Goal: Task Accomplishment & Management: Manage account settings

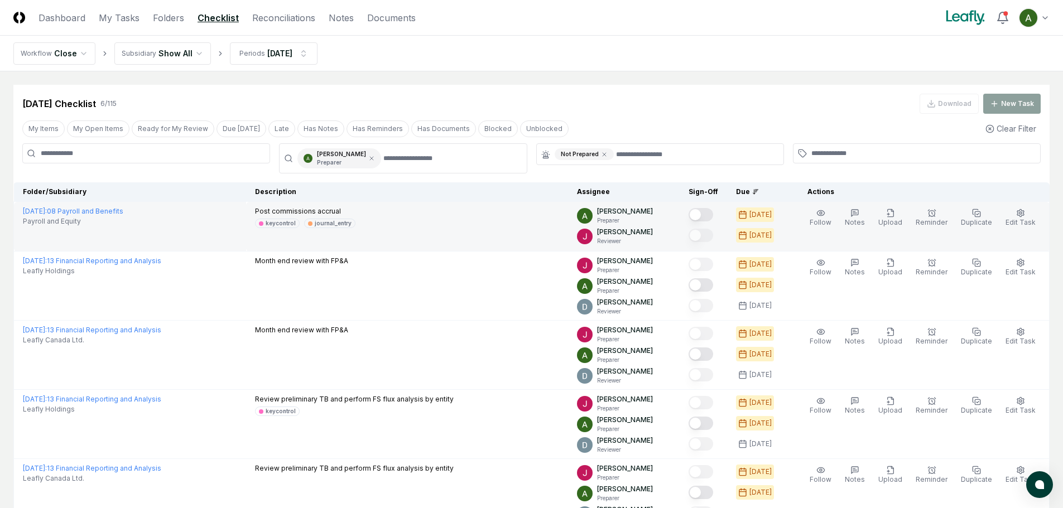
click at [713, 215] on button "Mark complete" at bounding box center [700, 214] width 25 height 13
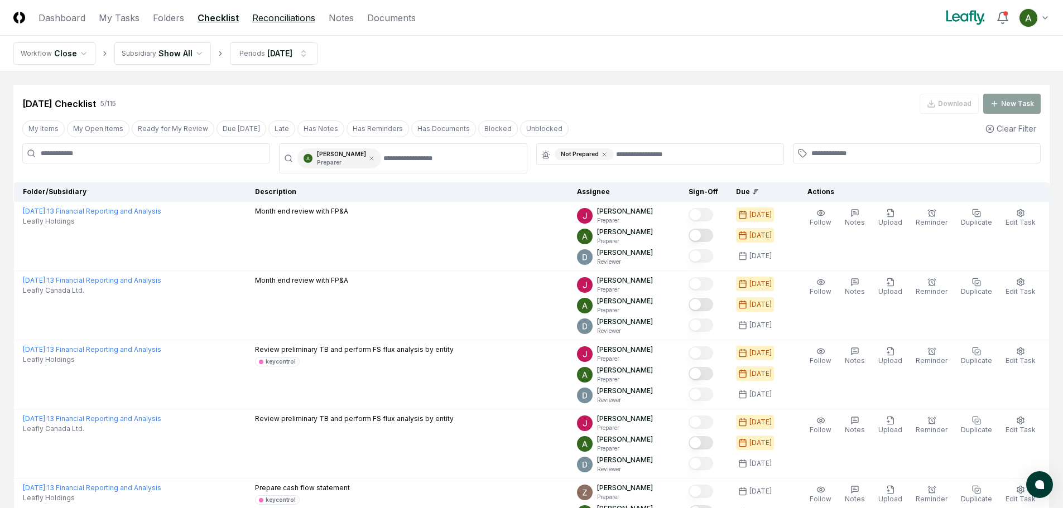
click at [269, 21] on link "Reconciliations" at bounding box center [283, 17] width 63 height 13
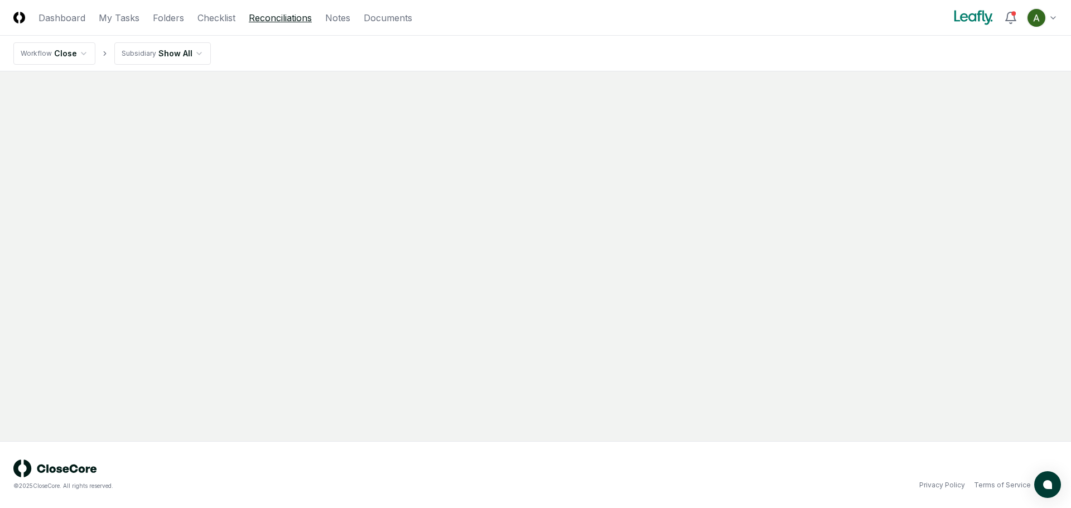
click at [272, 17] on link "Reconciliations" at bounding box center [280, 17] width 63 height 13
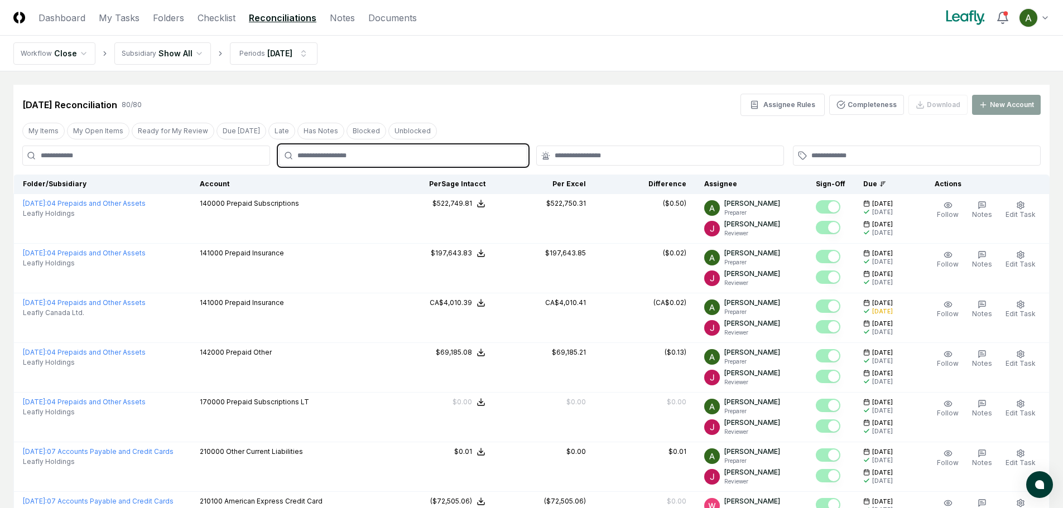
click at [339, 154] on input "text" at bounding box center [408, 156] width 222 height 10
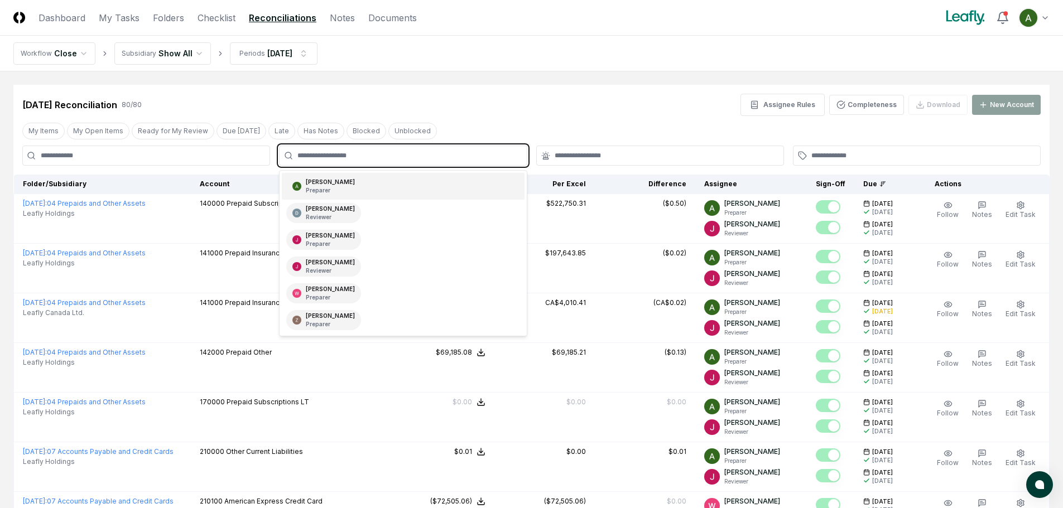
click at [348, 180] on div "Annie Khederlarian Preparer" at bounding box center [330, 186] width 49 height 17
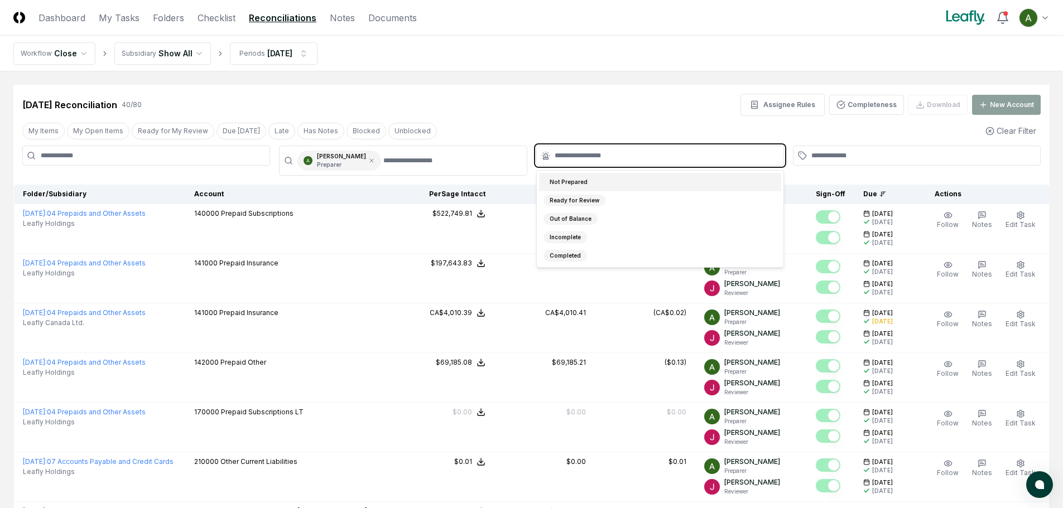
click at [587, 160] on input "text" at bounding box center [666, 156] width 222 height 10
click at [581, 186] on div "Not Prepared" at bounding box center [568, 182] width 50 height 12
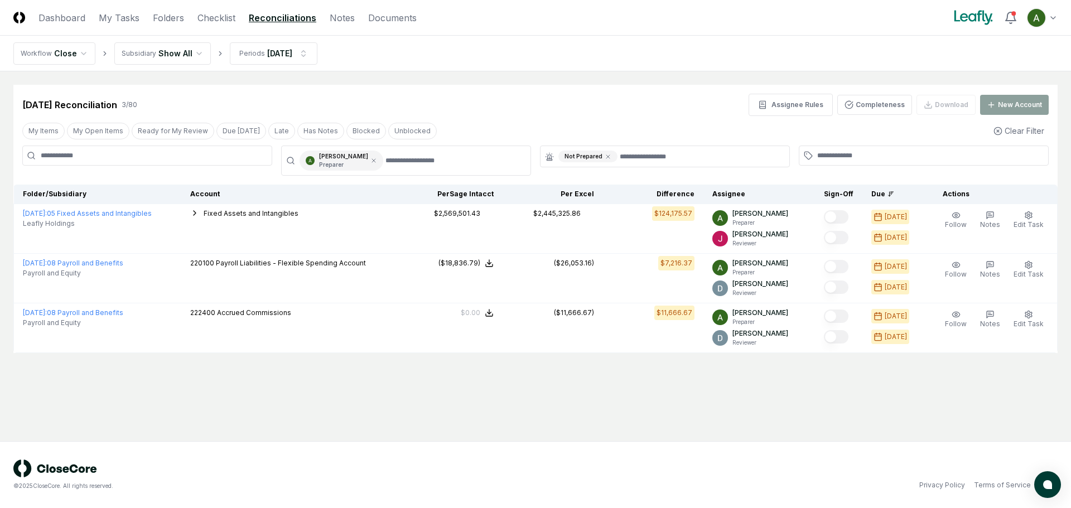
click at [612, 416] on main "Cancel Reassign Aug 2025 Reconciliation 3 / 80 Assignee Rules Completeness Down…" at bounding box center [535, 256] width 1071 height 370
click at [180, 51] on html "CloseCore Dashboard My Tasks Folders Checklist Reconciliations Notes Documents …" at bounding box center [535, 254] width 1071 height 508
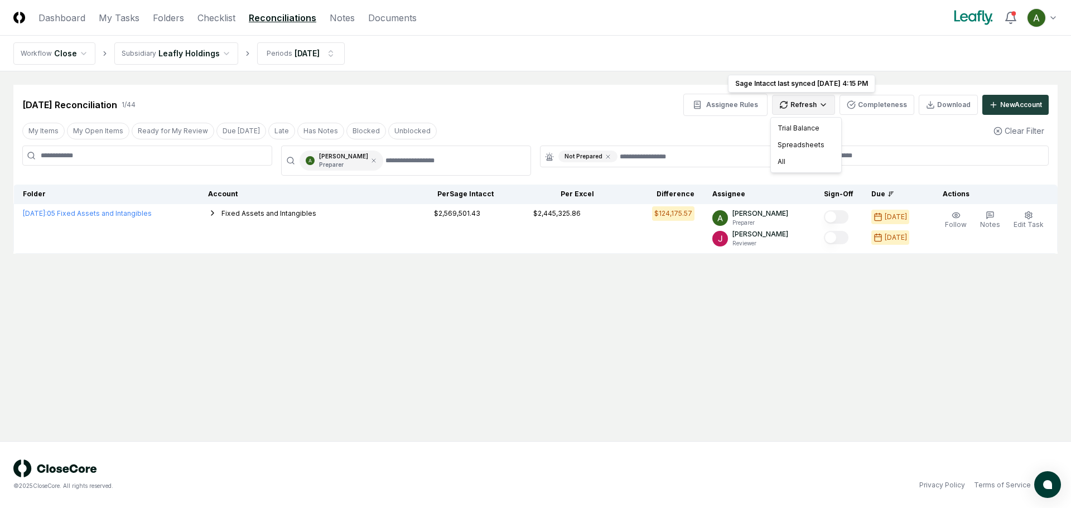
click at [806, 106] on html "CloseCore Dashboard My Tasks Folders Checklist Reconciliations Notes Documents …" at bounding box center [535, 254] width 1071 height 508
click at [799, 167] on div "All" at bounding box center [806, 161] width 66 height 17
click at [810, 104] on html "CloseCore Dashboard My Tasks Folders Checklist Reconciliations Notes Documents …" at bounding box center [535, 254] width 1071 height 508
click at [805, 146] on div "Spreadsheets" at bounding box center [806, 145] width 66 height 17
click at [802, 104] on html "CloseCore Dashboard My Tasks Folders Checklist Reconciliations Notes Documents …" at bounding box center [535, 254] width 1071 height 508
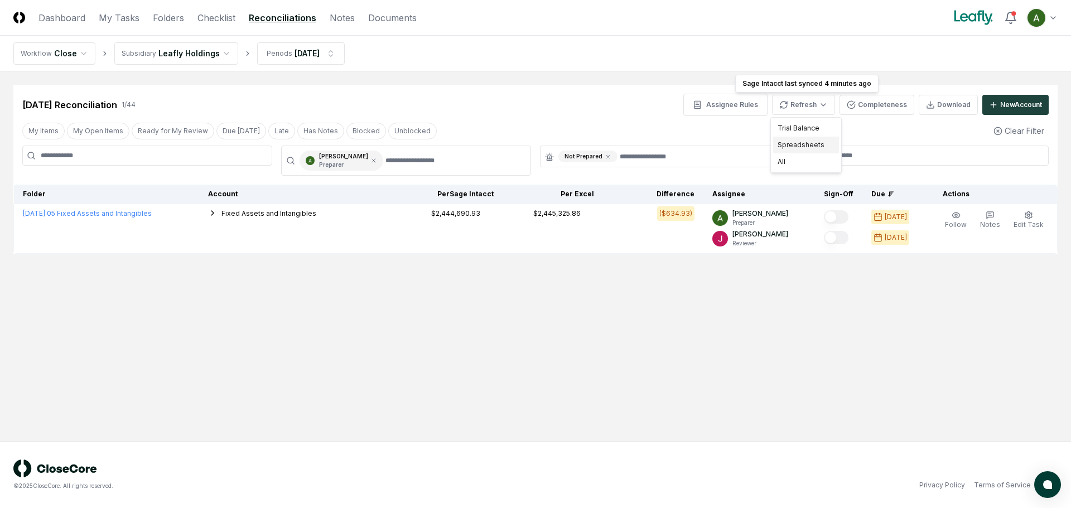
click at [800, 148] on div "Spreadsheets" at bounding box center [806, 145] width 66 height 17
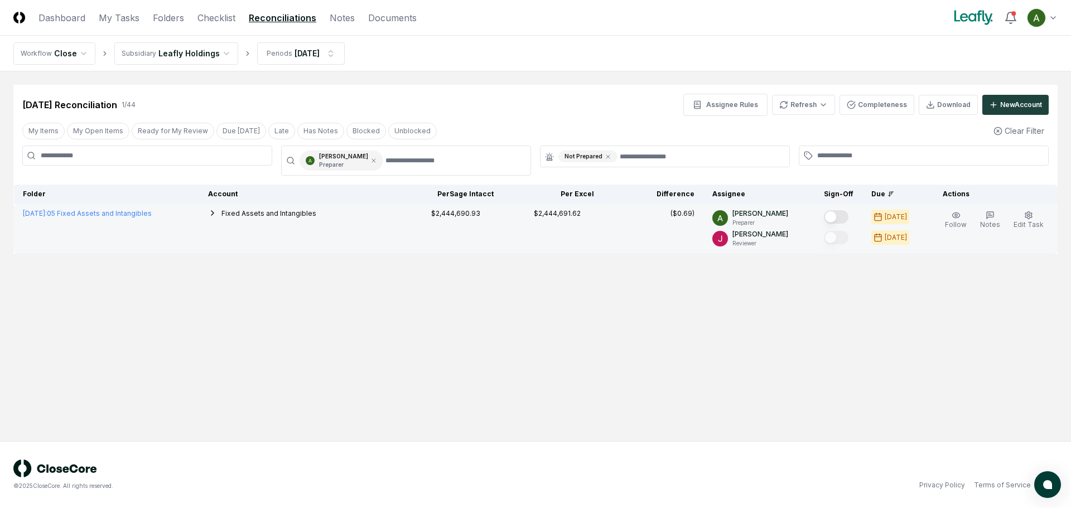
click at [847, 219] on button "Mark complete" at bounding box center [836, 216] width 25 height 13
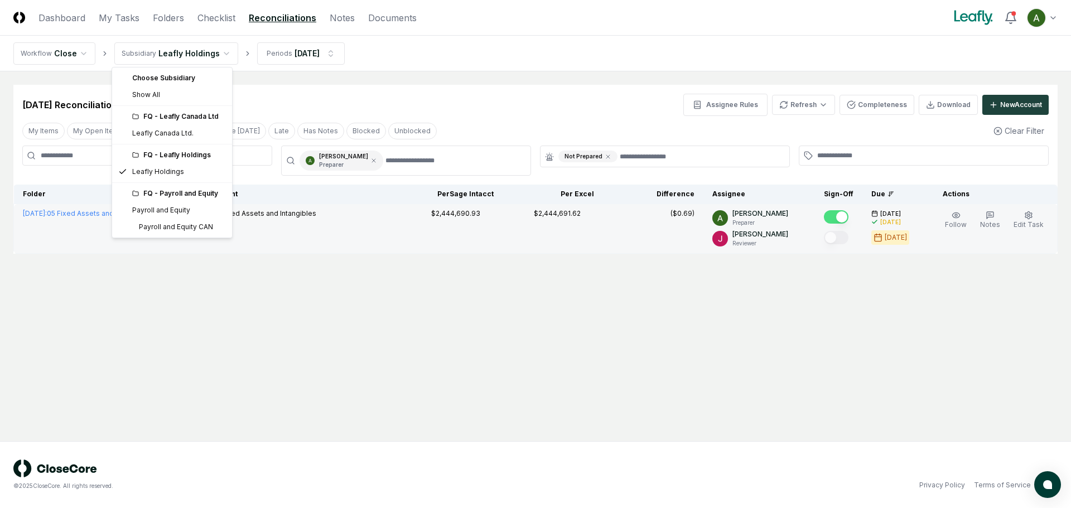
click at [202, 56] on html "CloseCore Dashboard My Tasks Folders Checklist Reconciliations Notes Documents …" at bounding box center [535, 254] width 1071 height 508
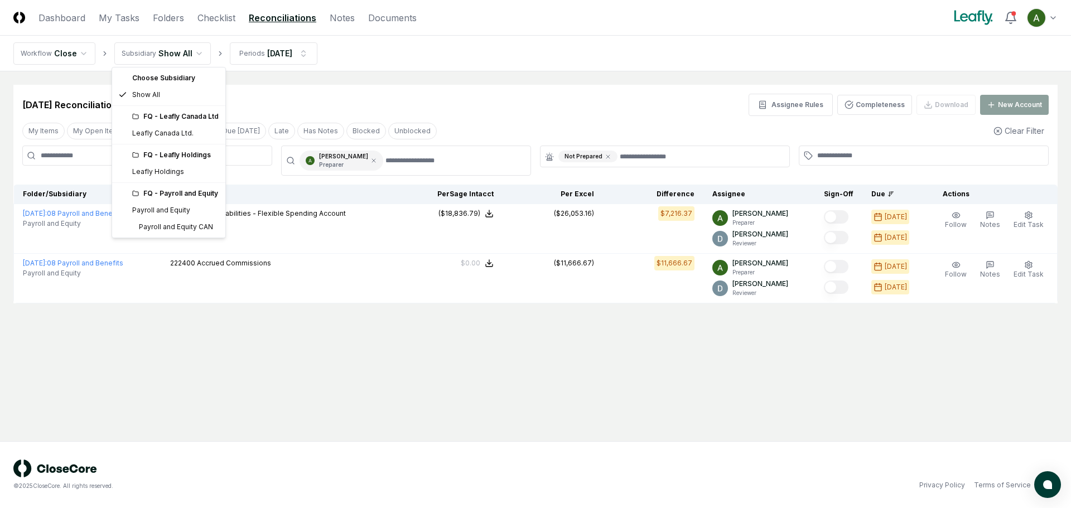
click at [180, 54] on html "CloseCore Dashboard My Tasks Folders Checklist Reconciliations Notes Documents …" at bounding box center [535, 254] width 1071 height 508
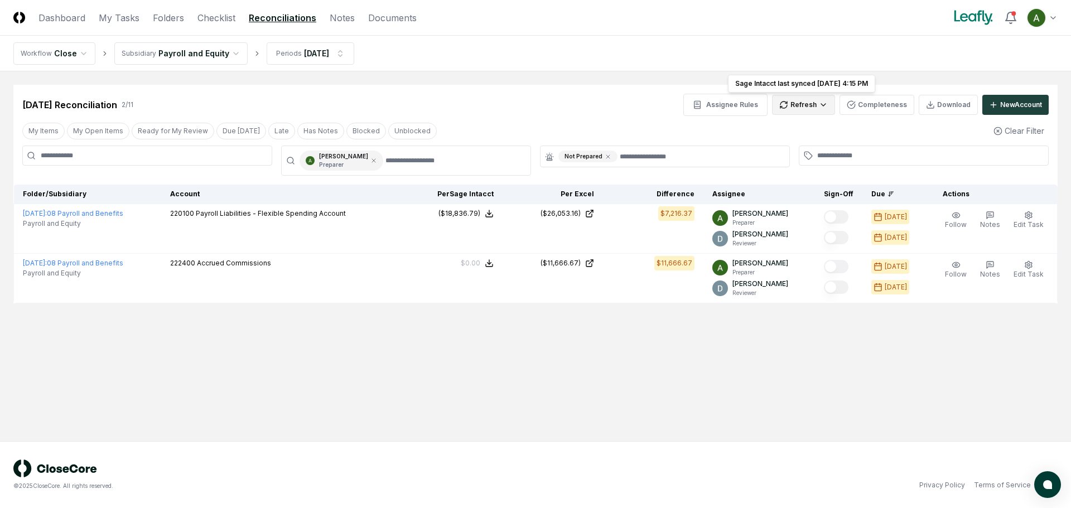
click at [807, 104] on html "CloseCore Dashboard My Tasks Folders Checklist Reconciliations Notes Documents …" at bounding box center [535, 254] width 1071 height 508
click at [801, 161] on div "All" at bounding box center [806, 161] width 66 height 17
click at [206, 12] on link "Checklist" at bounding box center [217, 17] width 38 height 13
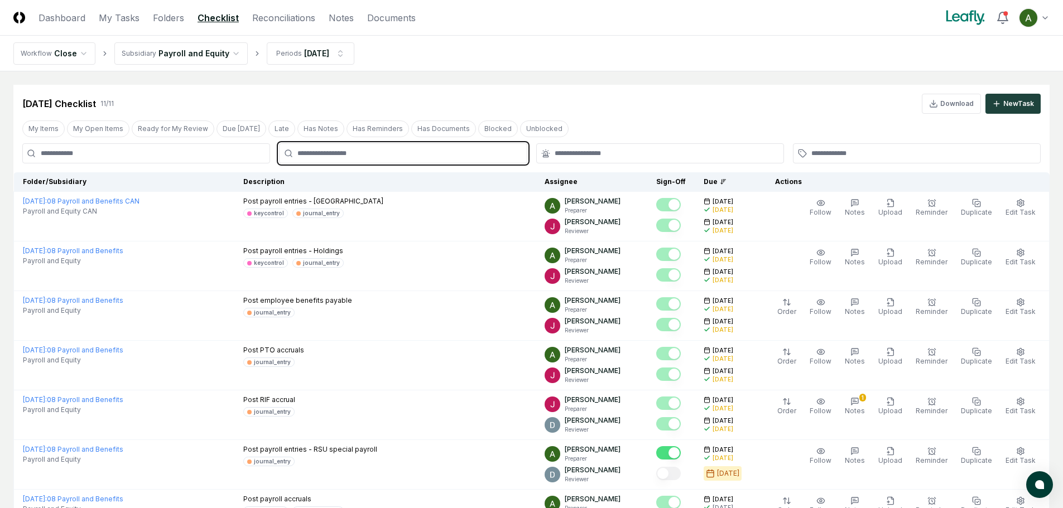
click at [411, 155] on input "text" at bounding box center [408, 153] width 222 height 10
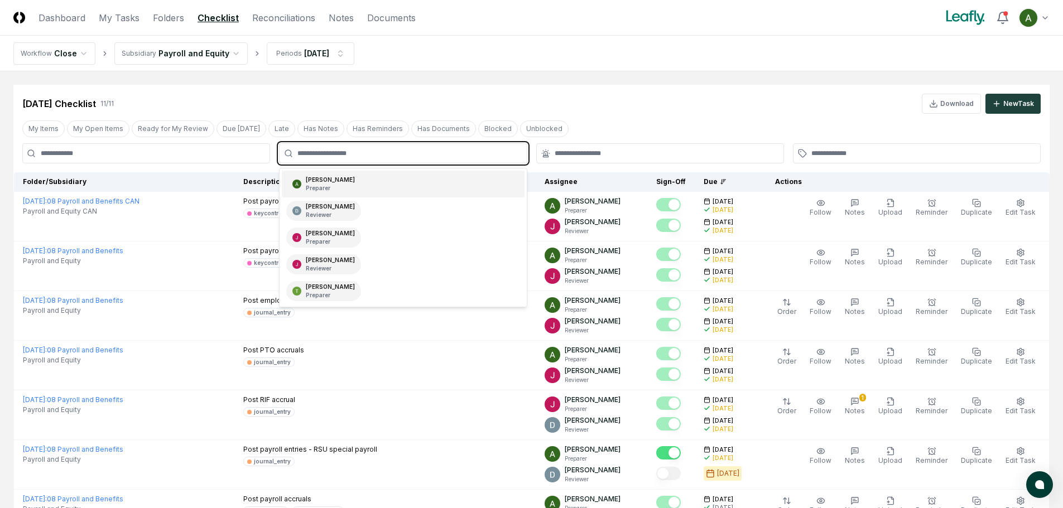
click at [389, 181] on div "Annie Khederlarian Preparer" at bounding box center [403, 184] width 242 height 27
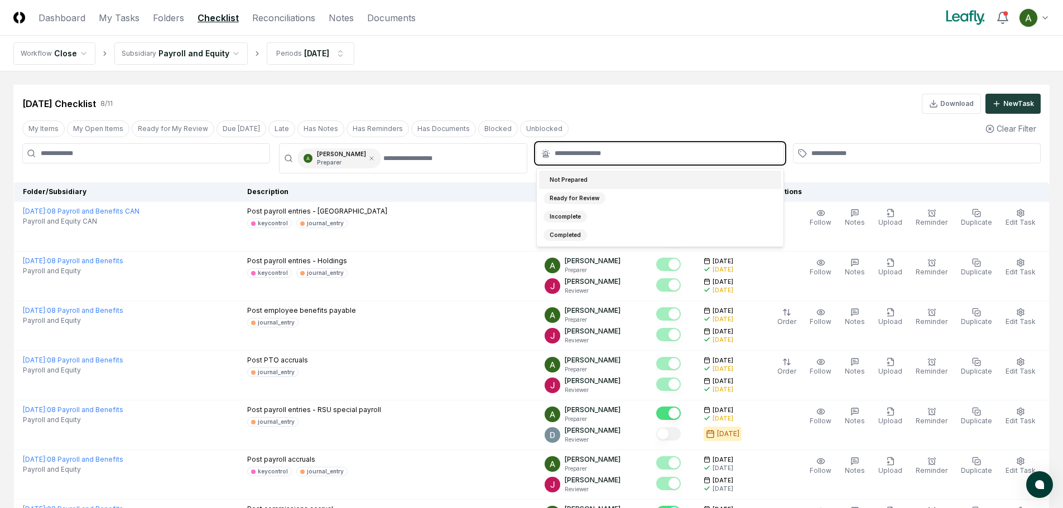
click at [586, 148] on input "text" at bounding box center [666, 153] width 222 height 10
click at [591, 183] on div "Not Prepared" at bounding box center [660, 180] width 242 height 18
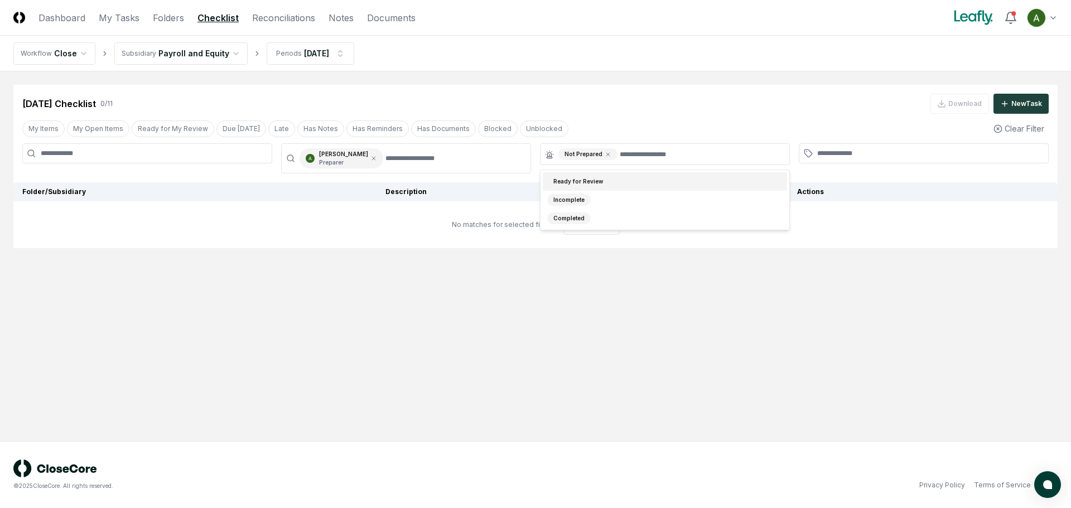
click at [618, 93] on div "Aug 2025 Checklist 0 / 11 Download New Task" at bounding box center [535, 99] width 1044 height 29
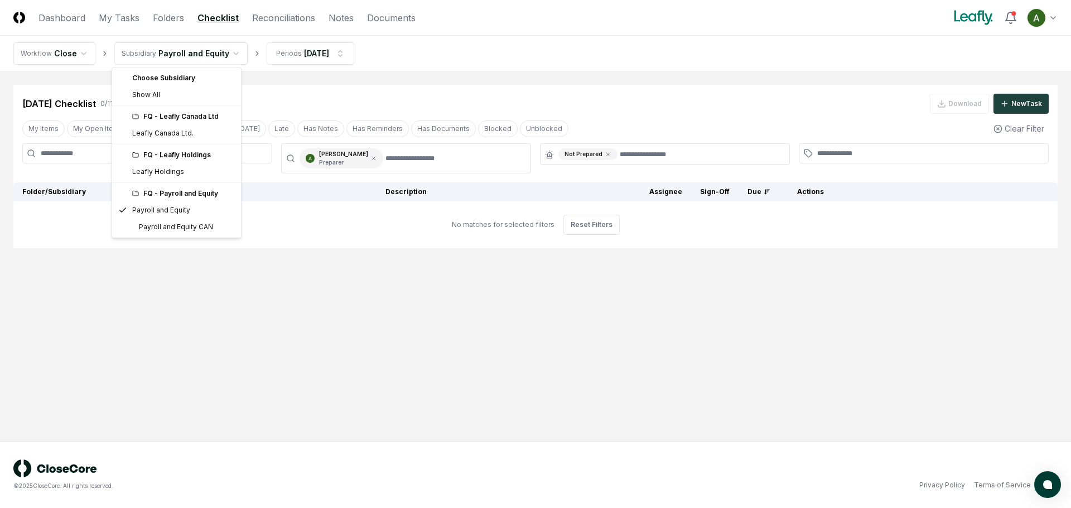
click at [204, 49] on html "CloseCore Dashboard My Tasks Folders Checklist Reconciliations Notes Documents …" at bounding box center [535, 254] width 1071 height 508
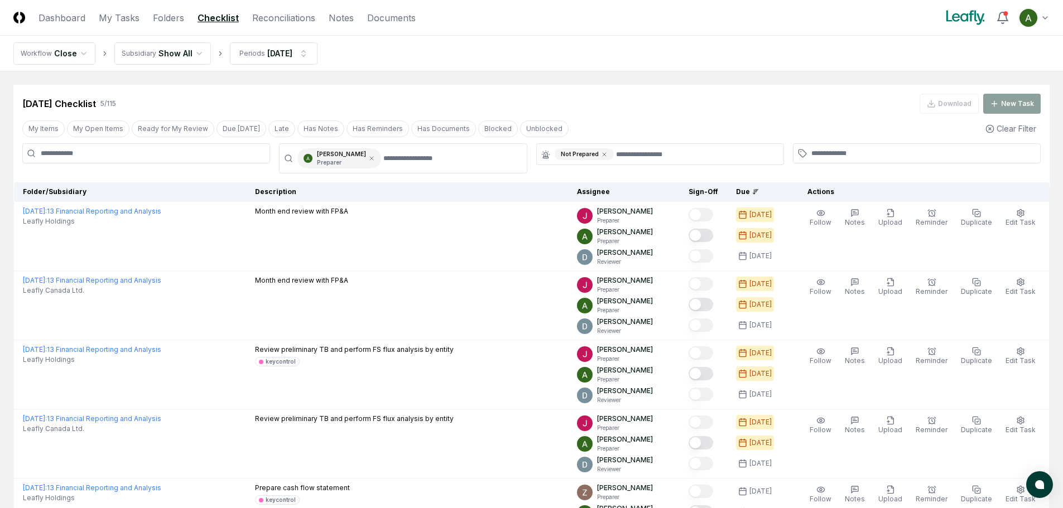
click at [619, 110] on div "Aug 2025 Checklist 5 / 115 Download New Task" at bounding box center [531, 104] width 1018 height 20
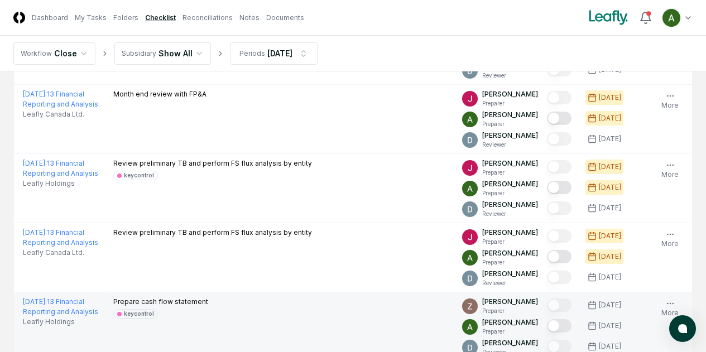
scroll to position [288, 0]
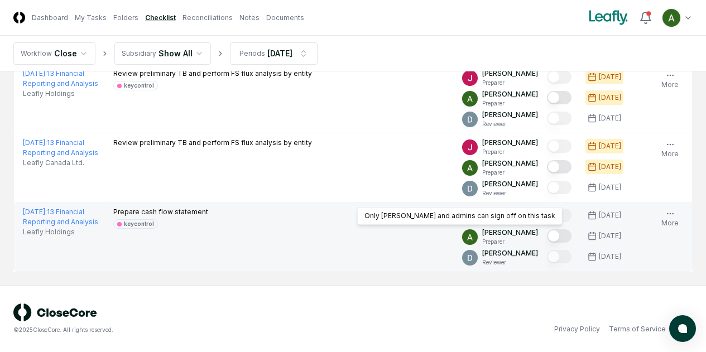
click at [547, 221] on div at bounding box center [559, 216] width 25 height 15
click at [547, 233] on button "Mark complete" at bounding box center [559, 235] width 25 height 13
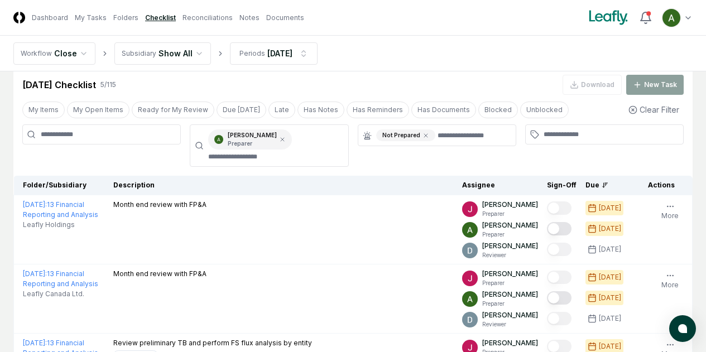
scroll to position [0, 0]
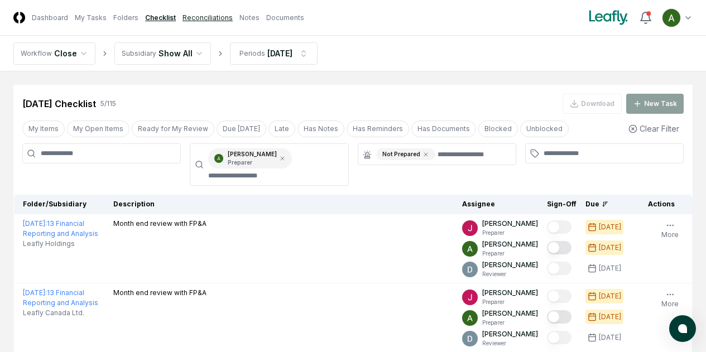
click at [223, 18] on link "Reconciliations" at bounding box center [207, 18] width 50 height 10
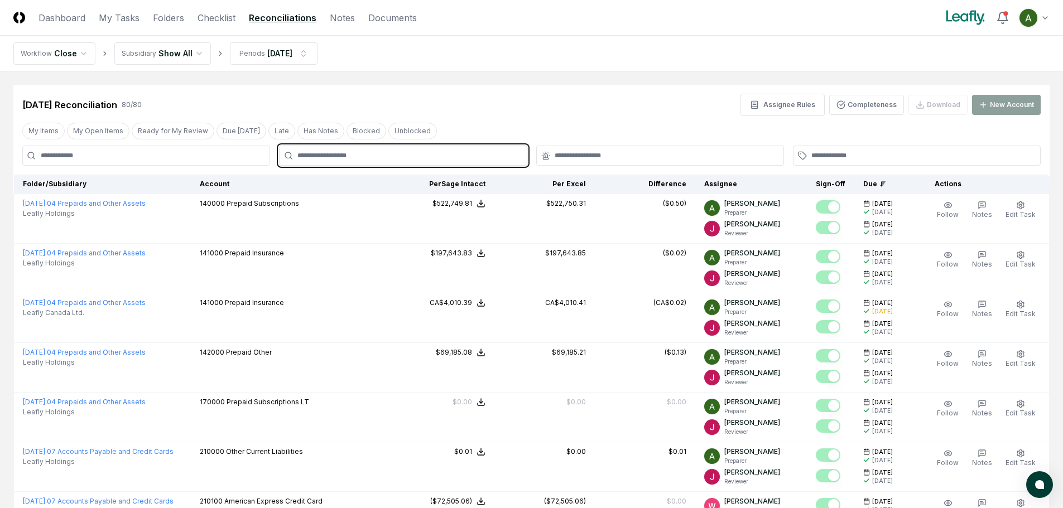
click at [311, 153] on input "text" at bounding box center [408, 156] width 222 height 10
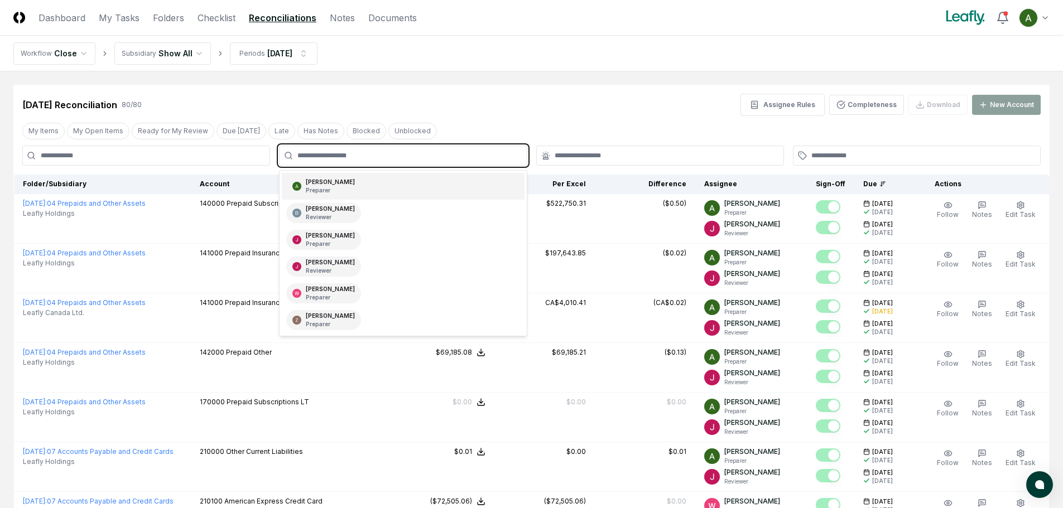
click at [320, 189] on p "Preparer" at bounding box center [330, 190] width 49 height 8
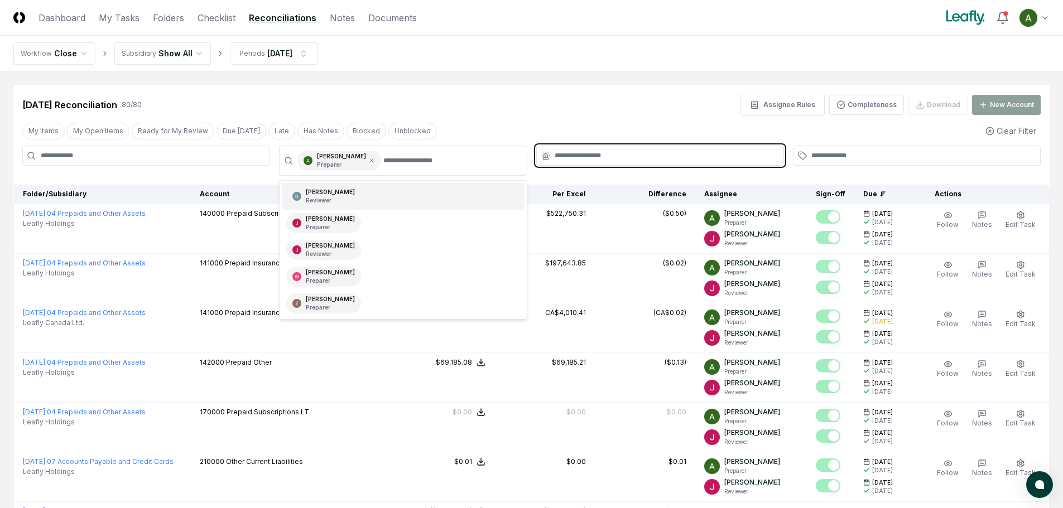
click at [572, 152] on input "text" at bounding box center [666, 156] width 222 height 10
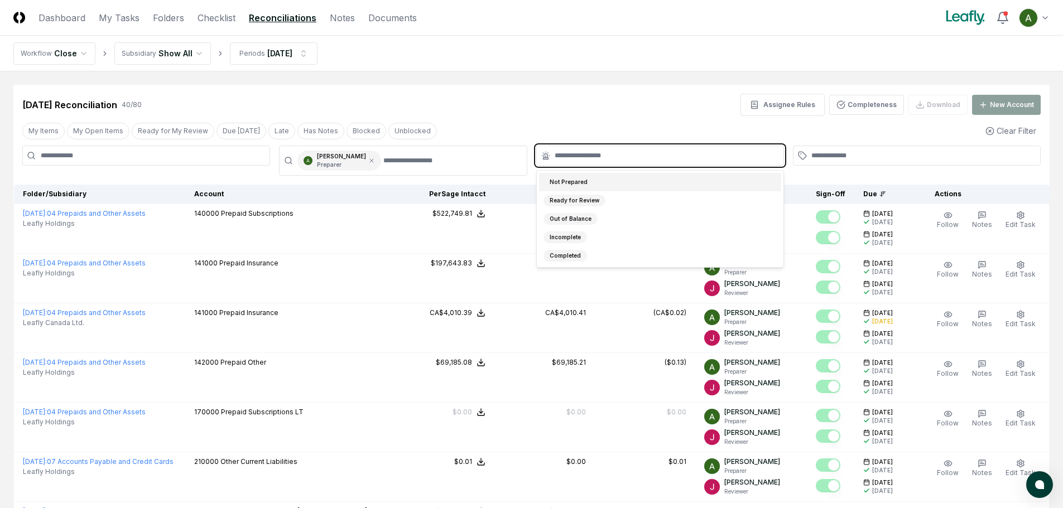
click at [591, 180] on div "Not Prepared" at bounding box center [660, 182] width 242 height 18
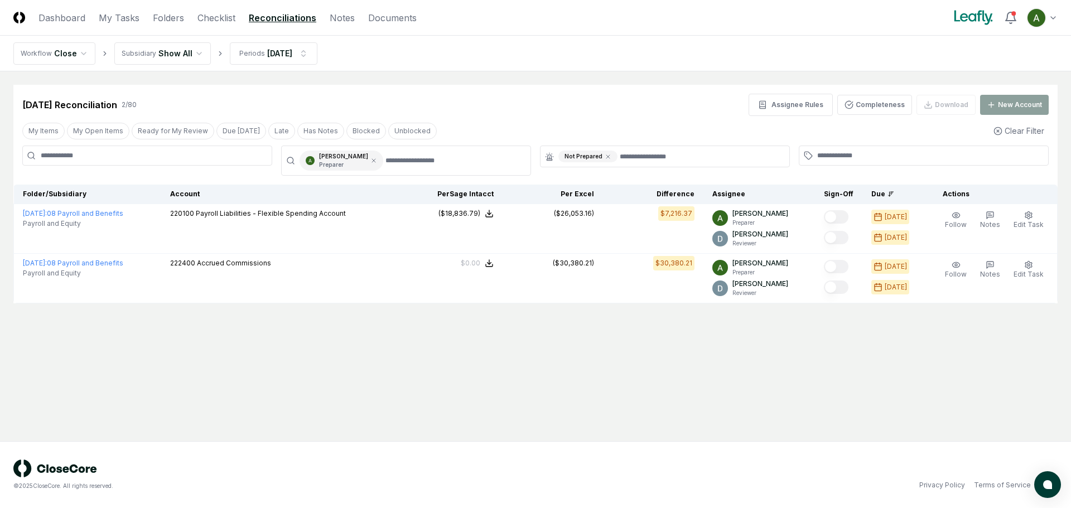
click at [694, 351] on main "Cancel Reassign Aug 2025 Reconciliation 2 / 80 Assignee Rules Completeness Down…" at bounding box center [535, 256] width 1071 height 370
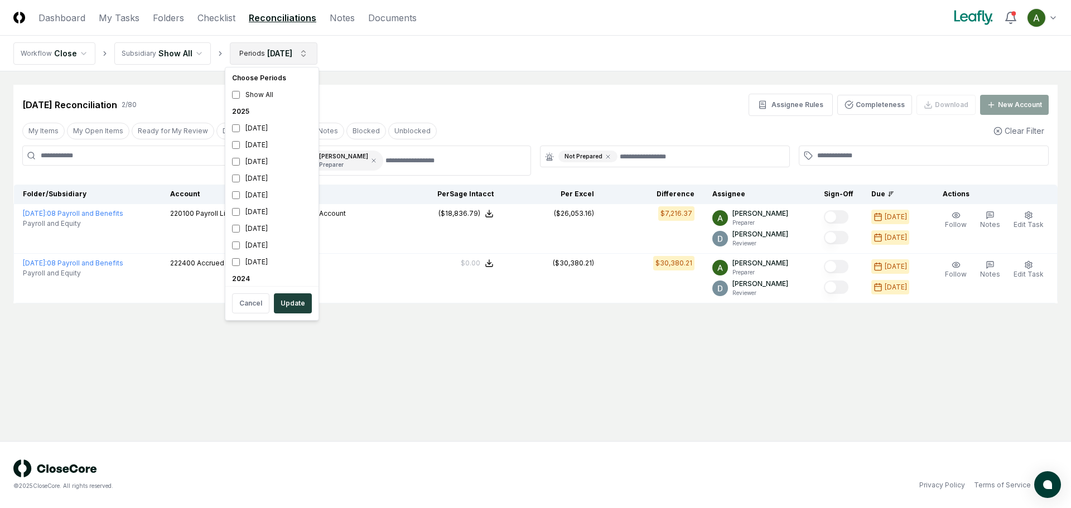
click at [296, 55] on html "CloseCore Dashboard My Tasks Folders Checklist Reconciliations Notes Documents …" at bounding box center [535, 254] width 1071 height 508
click at [180, 62] on html "CloseCore Dashboard My Tasks Folders Checklist Reconciliations Notes Documents …" at bounding box center [535, 254] width 1071 height 508
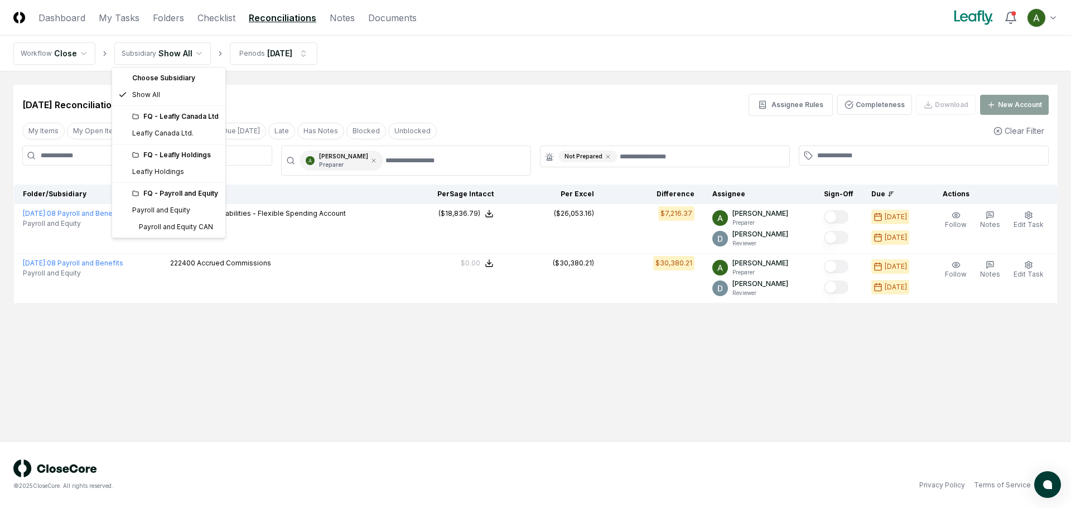
click at [180, 61] on html "CloseCore Dashboard My Tasks Folders Checklist Reconciliations Notes Documents …" at bounding box center [535, 254] width 1071 height 508
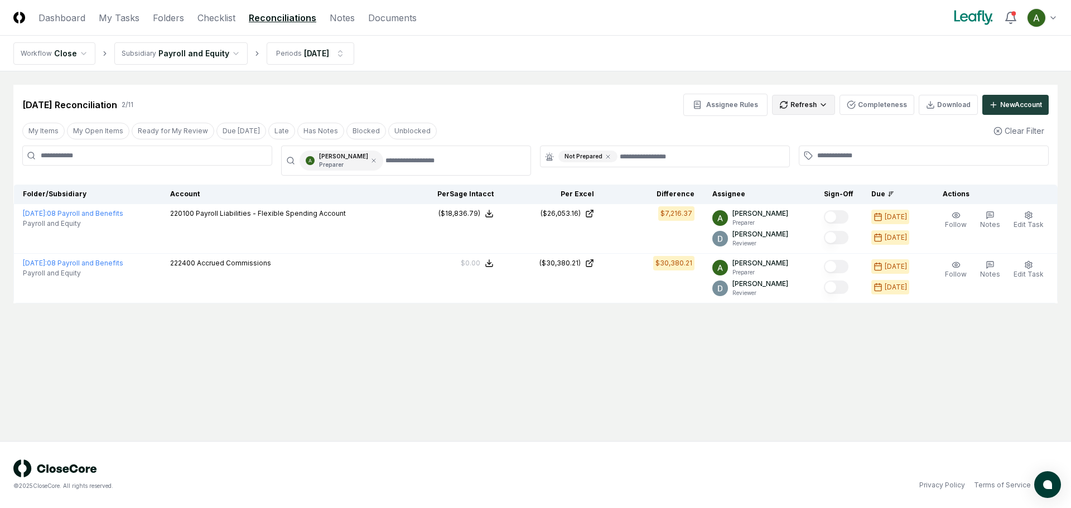
click at [714, 110] on html "CloseCore Dashboard My Tasks Folders Checklist Reconciliations Notes Documents …" at bounding box center [535, 254] width 1071 height 508
click at [714, 131] on div "Trial Balance" at bounding box center [806, 128] width 66 height 17
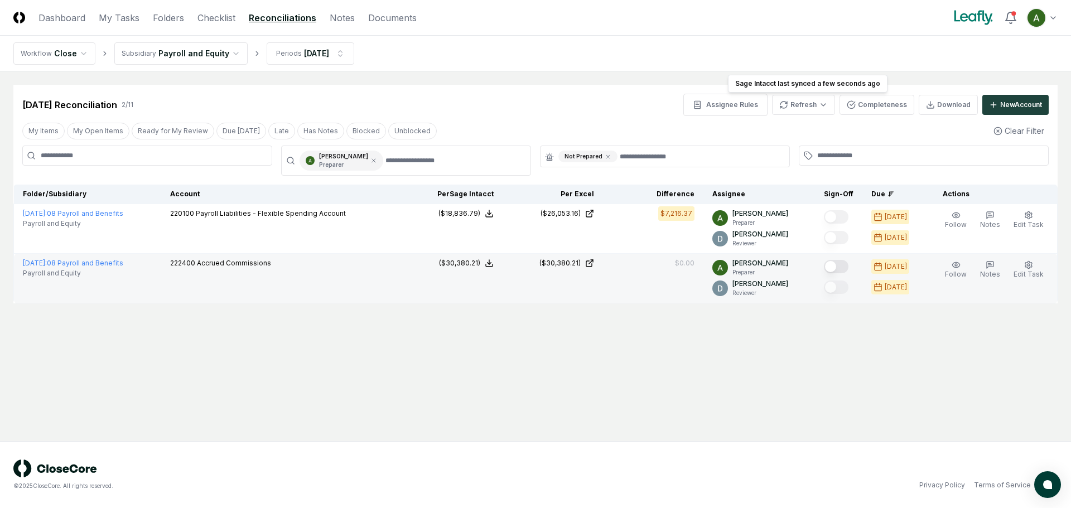
click at [714, 263] on button "Mark complete" at bounding box center [836, 266] width 25 height 13
click at [230, 55] on html "CloseCore Dashboard My Tasks Folders Checklist Reconciliations Notes Documents …" at bounding box center [535, 254] width 1071 height 508
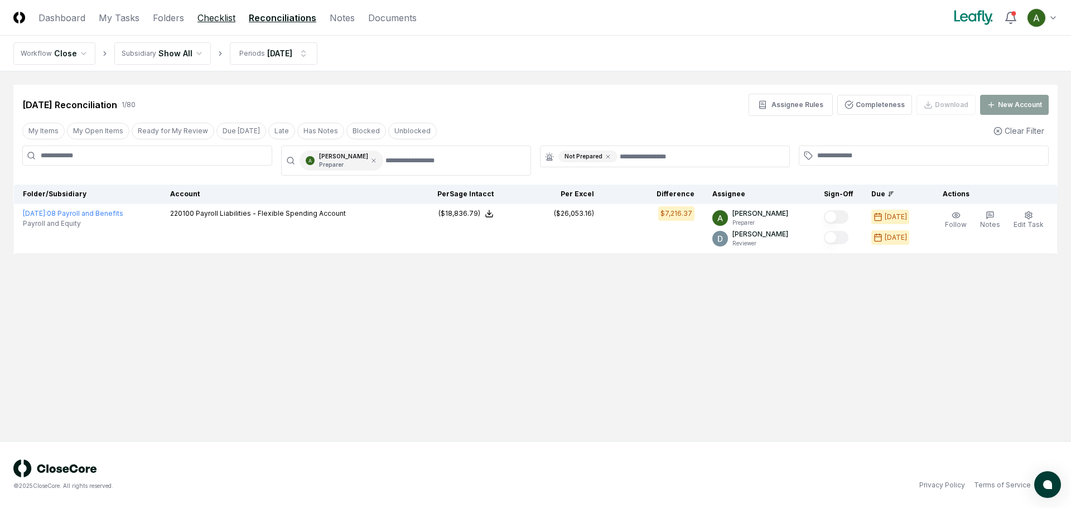
click at [220, 15] on link "Checklist" at bounding box center [217, 17] width 38 height 13
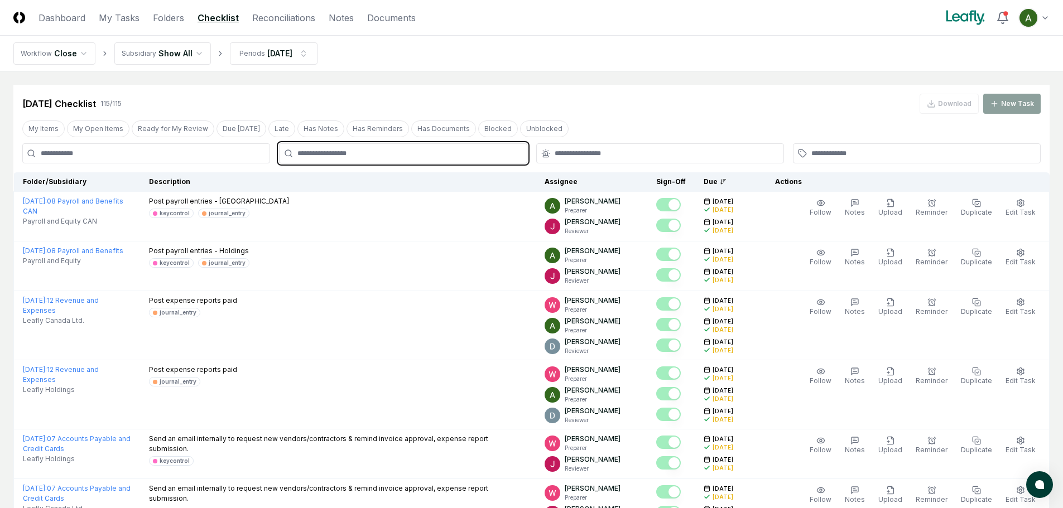
click at [314, 157] on input "text" at bounding box center [408, 153] width 222 height 10
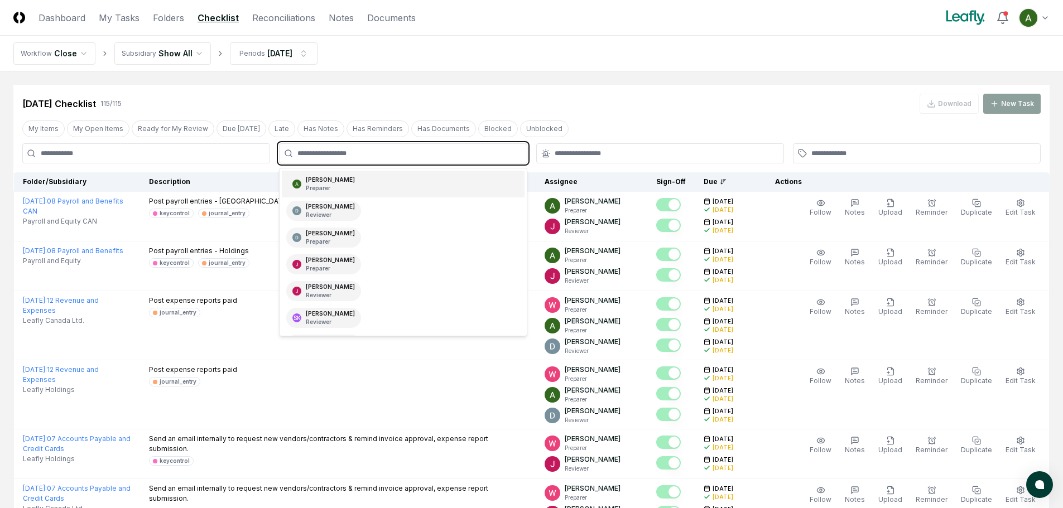
click at [321, 193] on div "Annie Khederlarian Preparer" at bounding box center [323, 184] width 75 height 20
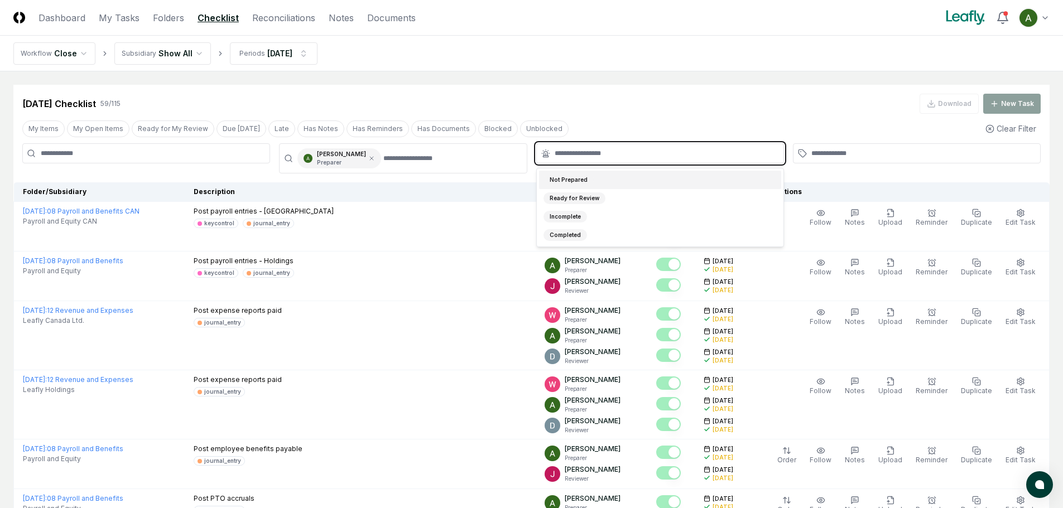
click at [571, 155] on input "text" at bounding box center [666, 153] width 222 height 10
click at [583, 179] on div "Not Prepared" at bounding box center [568, 180] width 50 height 12
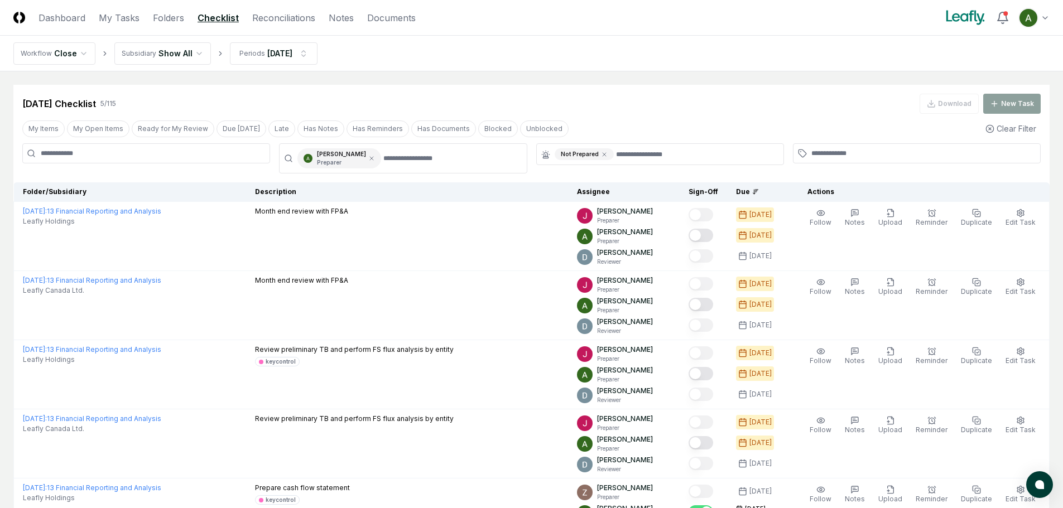
click at [714, 93] on div "Aug 2025 Checklist 5 / 115 Download New Task" at bounding box center [531, 99] width 1036 height 29
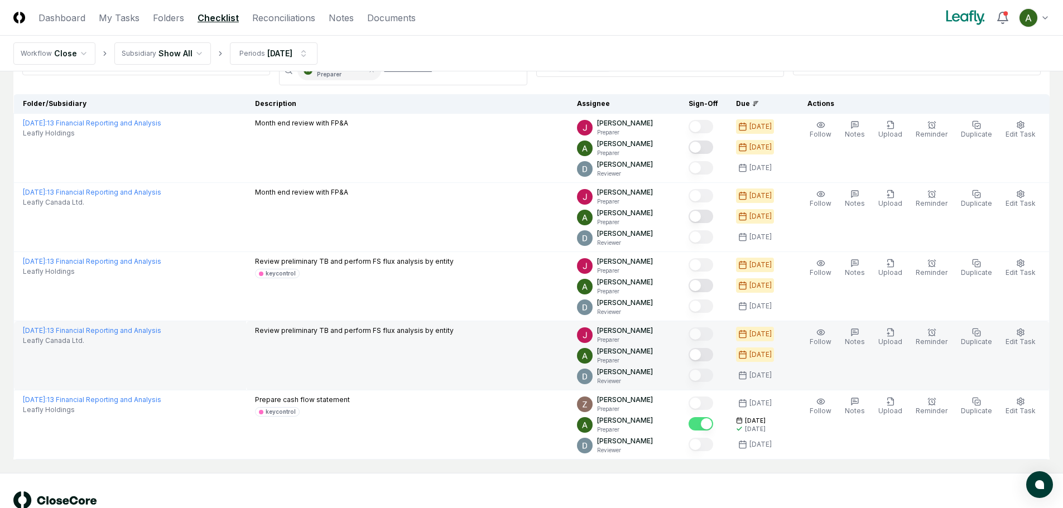
scroll to position [119, 0]
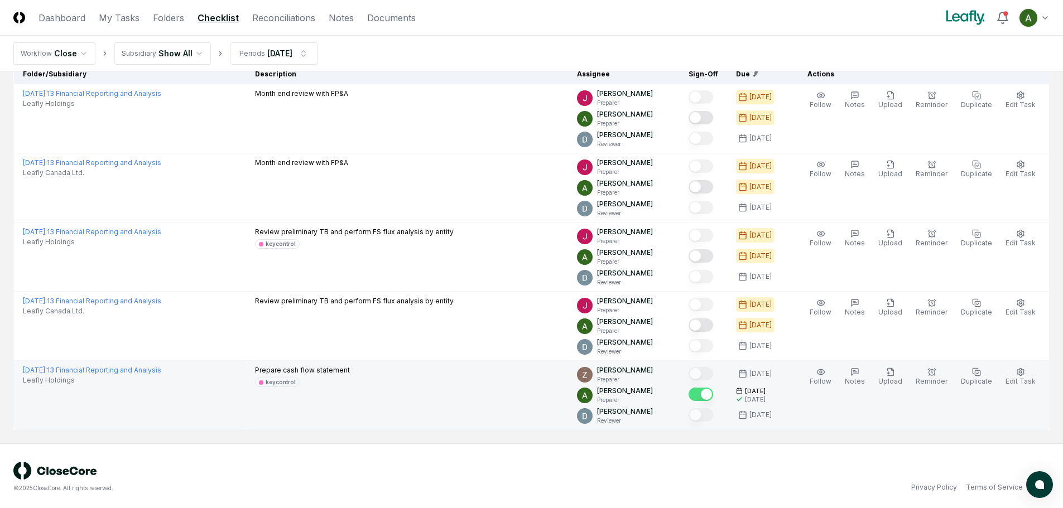
scroll to position [120, 0]
